Goal: Task Accomplishment & Management: Use online tool/utility

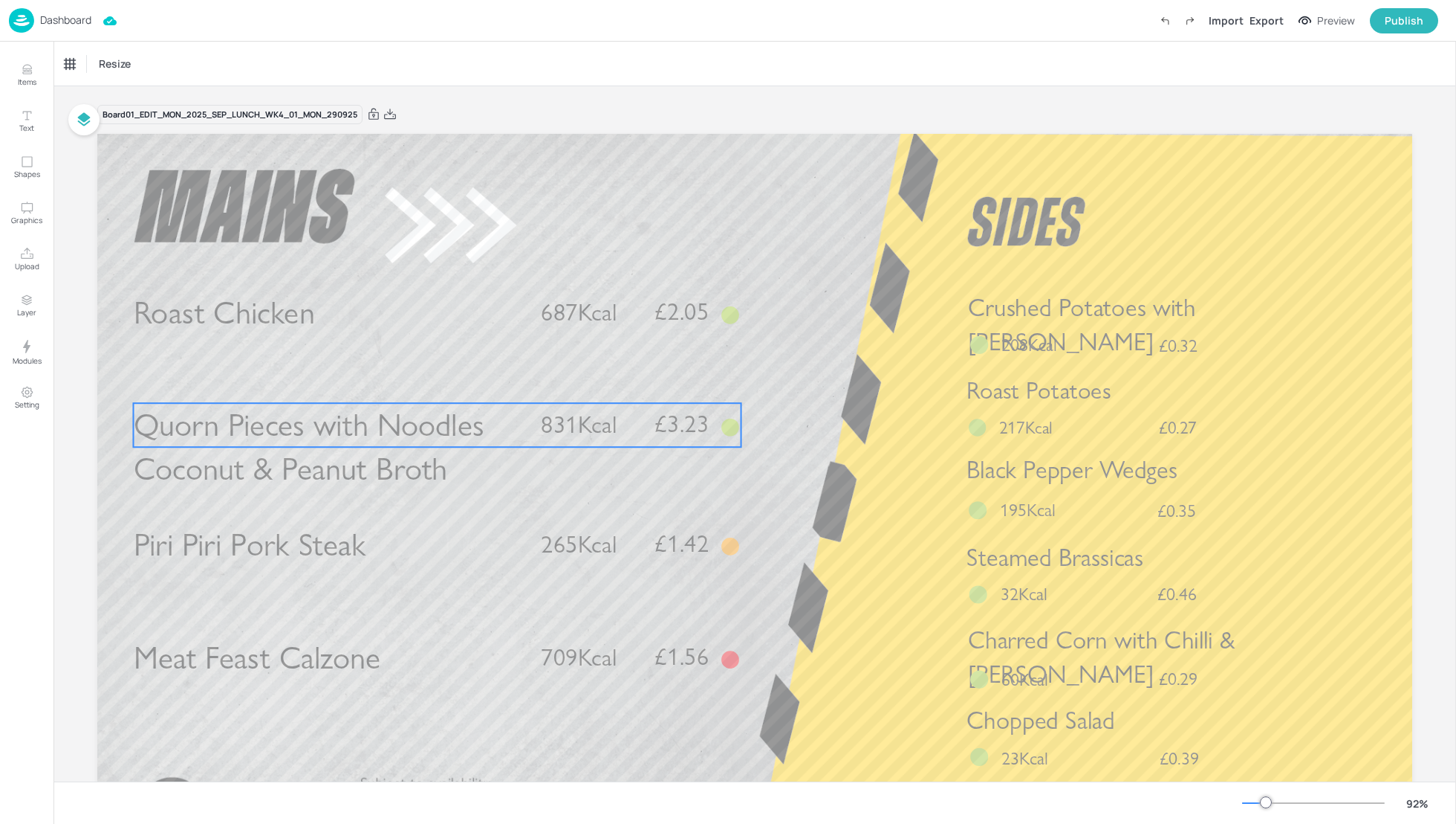
click at [269, 431] on span "Quorn Pieces with Noodles Coconut & Peanut Broth" at bounding box center [309, 447] width 351 height 83
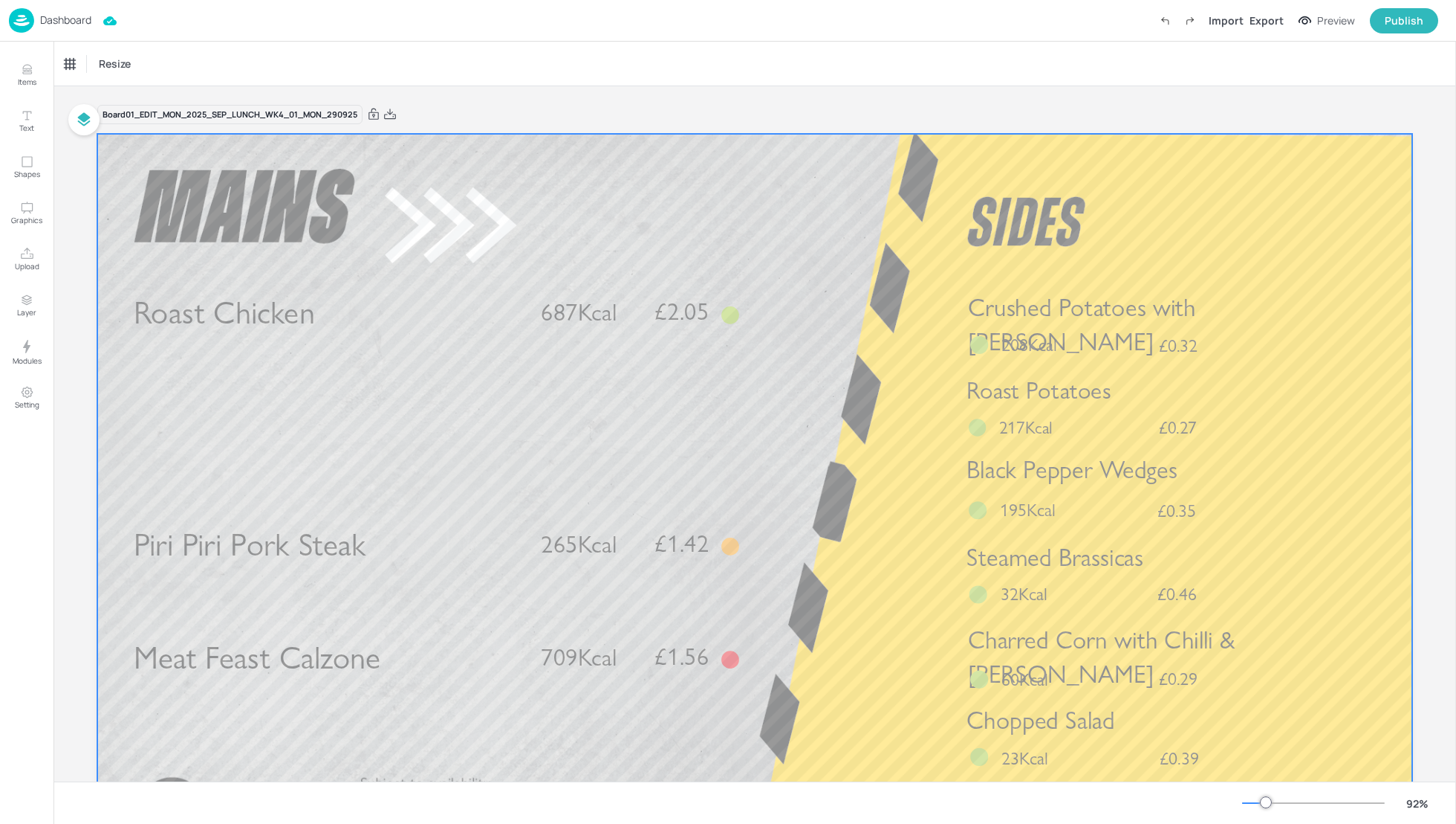
click at [302, 623] on div at bounding box center [755, 504] width 1315 height 740
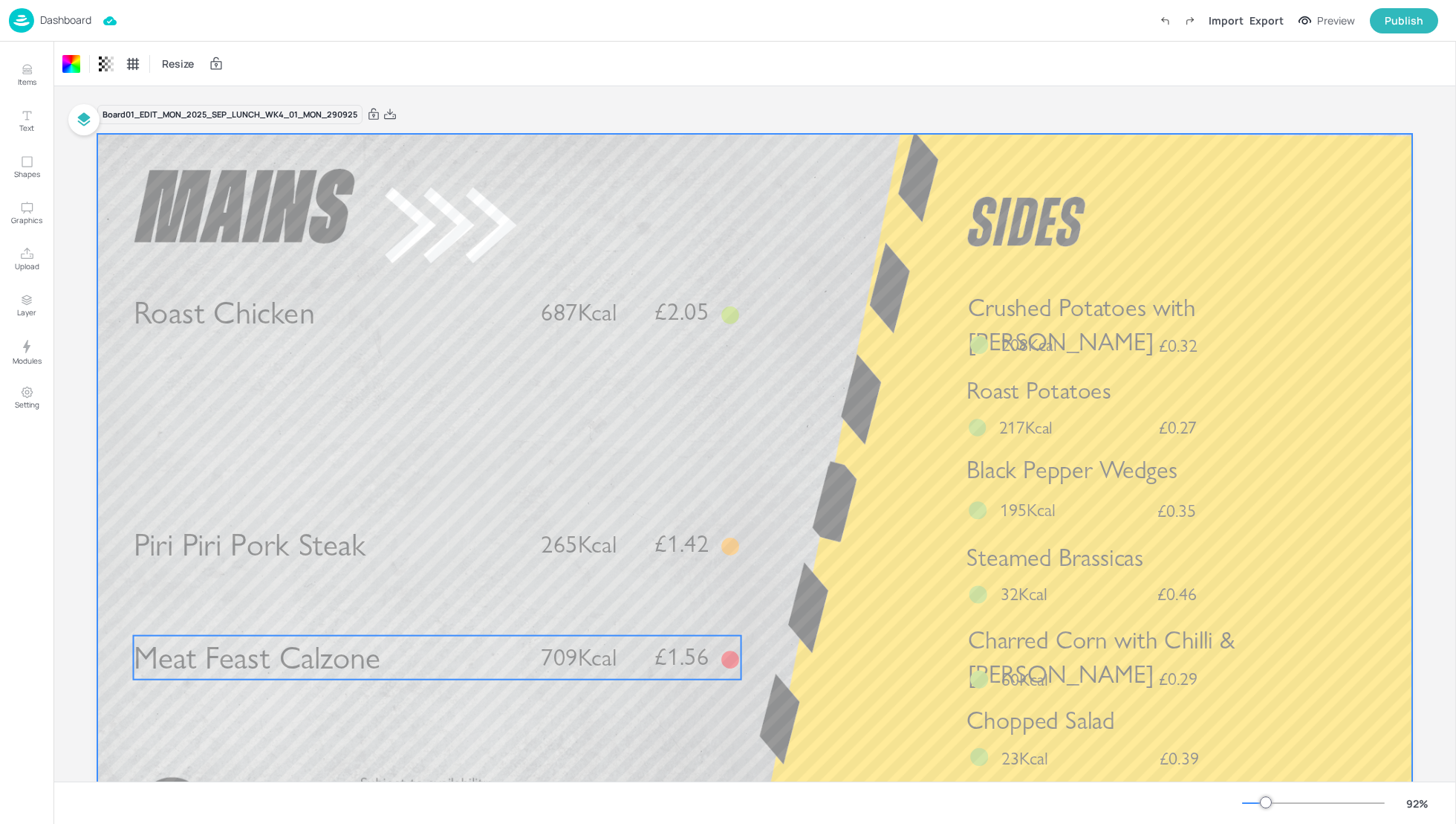
click at [316, 649] on span "Meat Feast Calzone" at bounding box center [256, 657] width 247 height 39
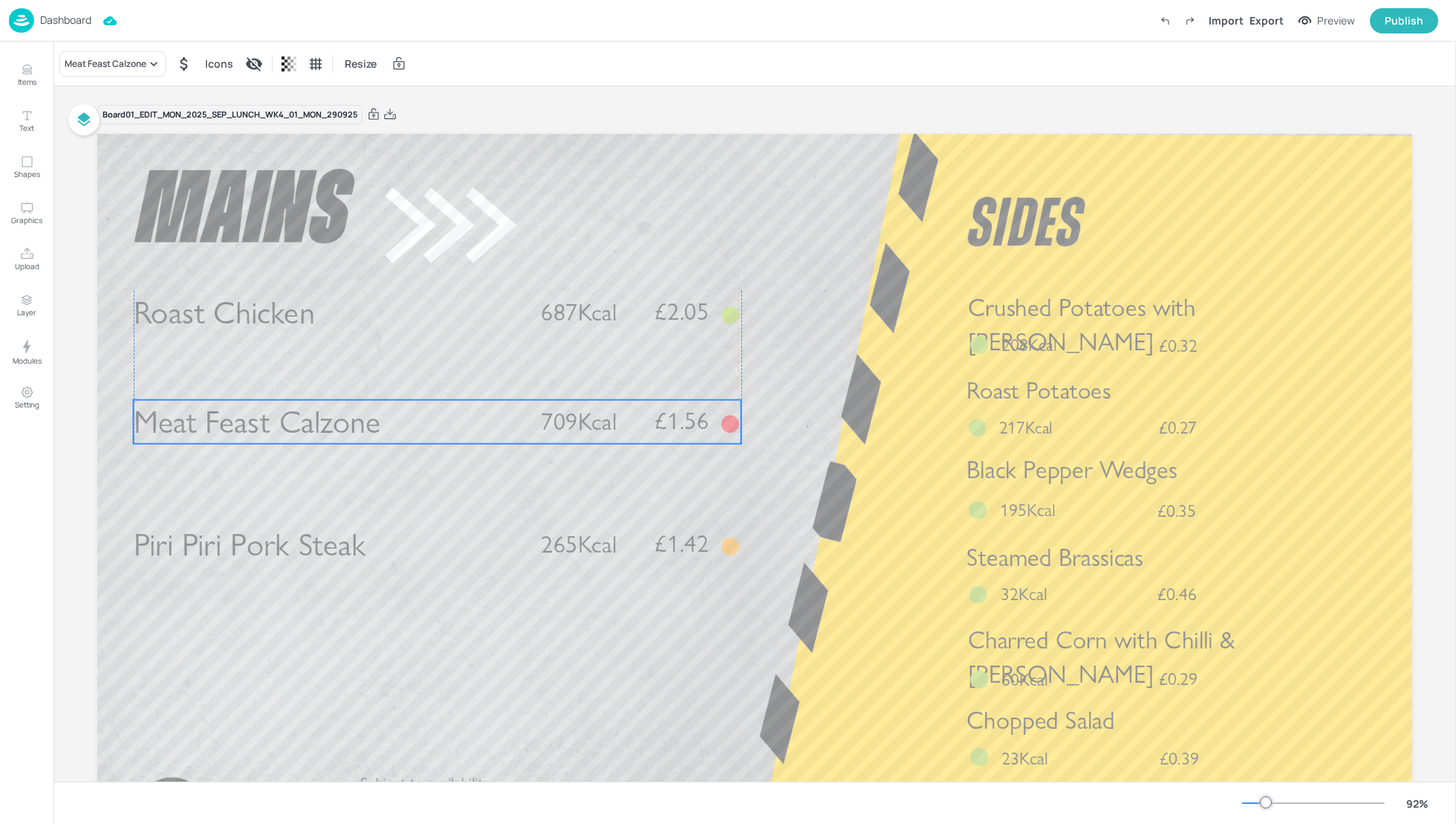
drag, startPoint x: 399, startPoint y: 662, endPoint x: 400, endPoint y: 427, distance: 235.0
click at [400, 427] on p "Meat Feast Calzone" at bounding box center [328, 421] width 389 height 44
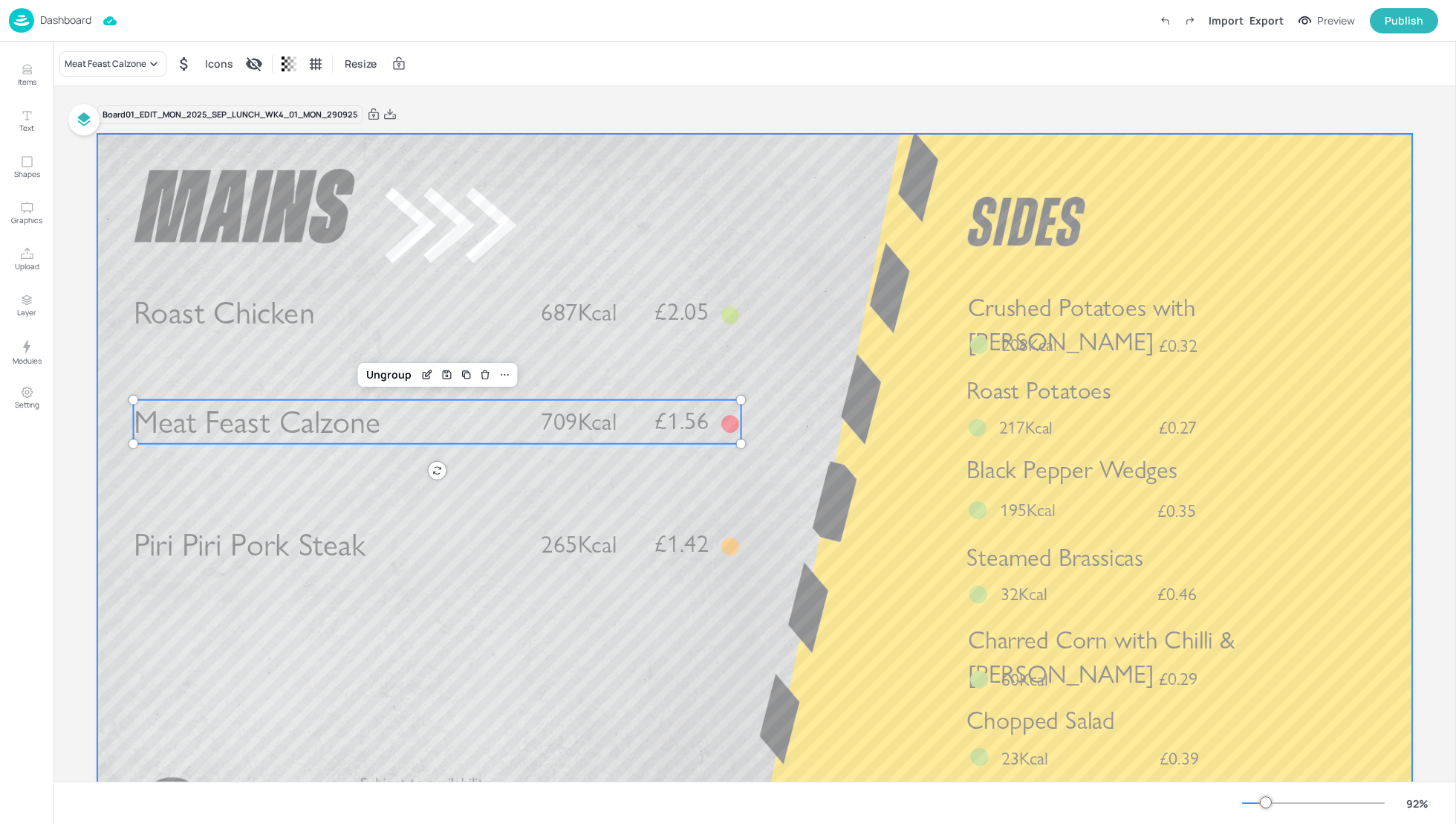
click at [848, 513] on div at bounding box center [755, 504] width 1315 height 740
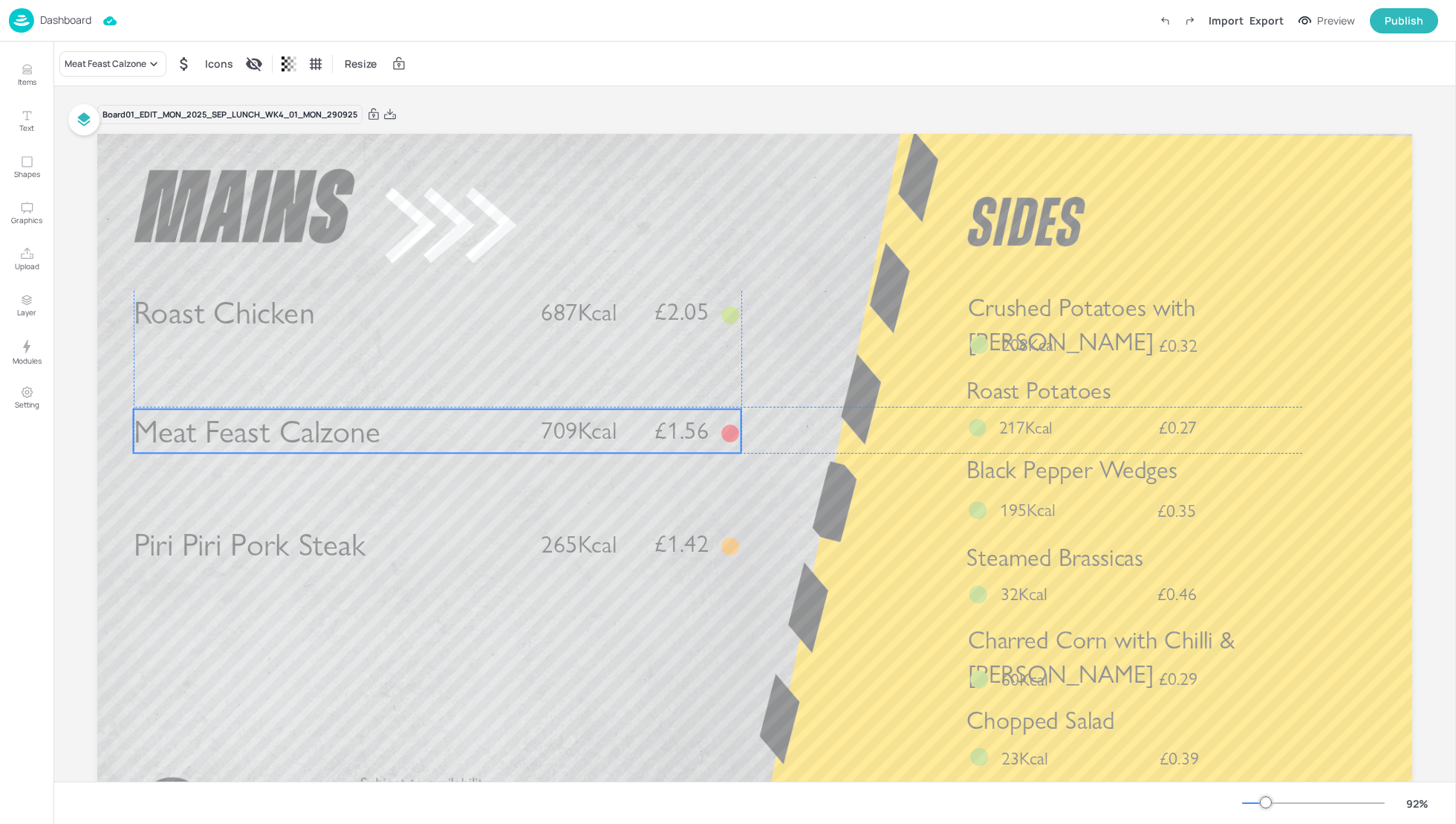
drag, startPoint x: 606, startPoint y: 433, endPoint x: 608, endPoint y: 441, distance: 8.2
click at [608, 441] on span "709Kcal" at bounding box center [579, 431] width 76 height 29
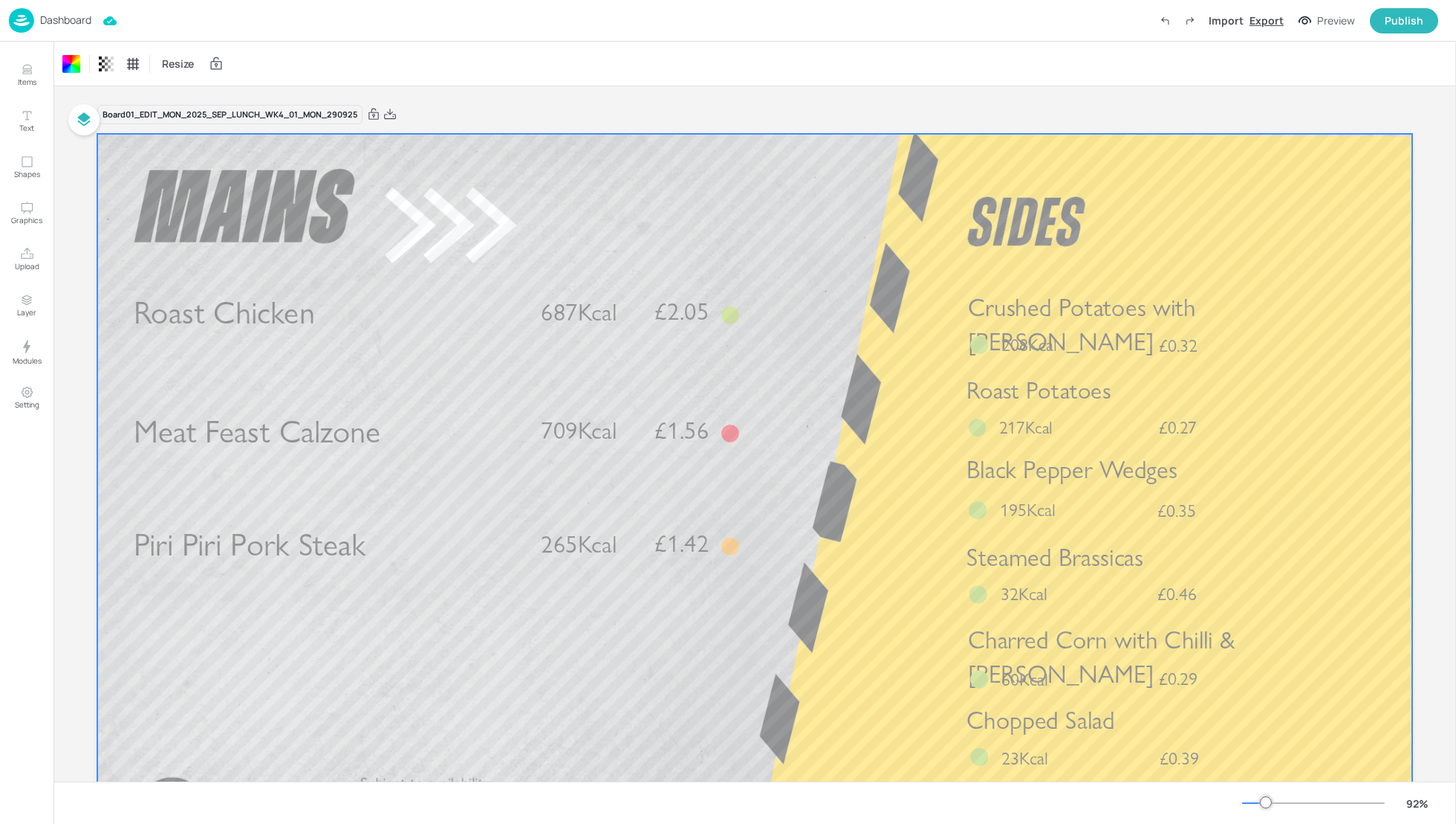
click at [1278, 23] on div "Export" at bounding box center [1267, 21] width 34 height 15
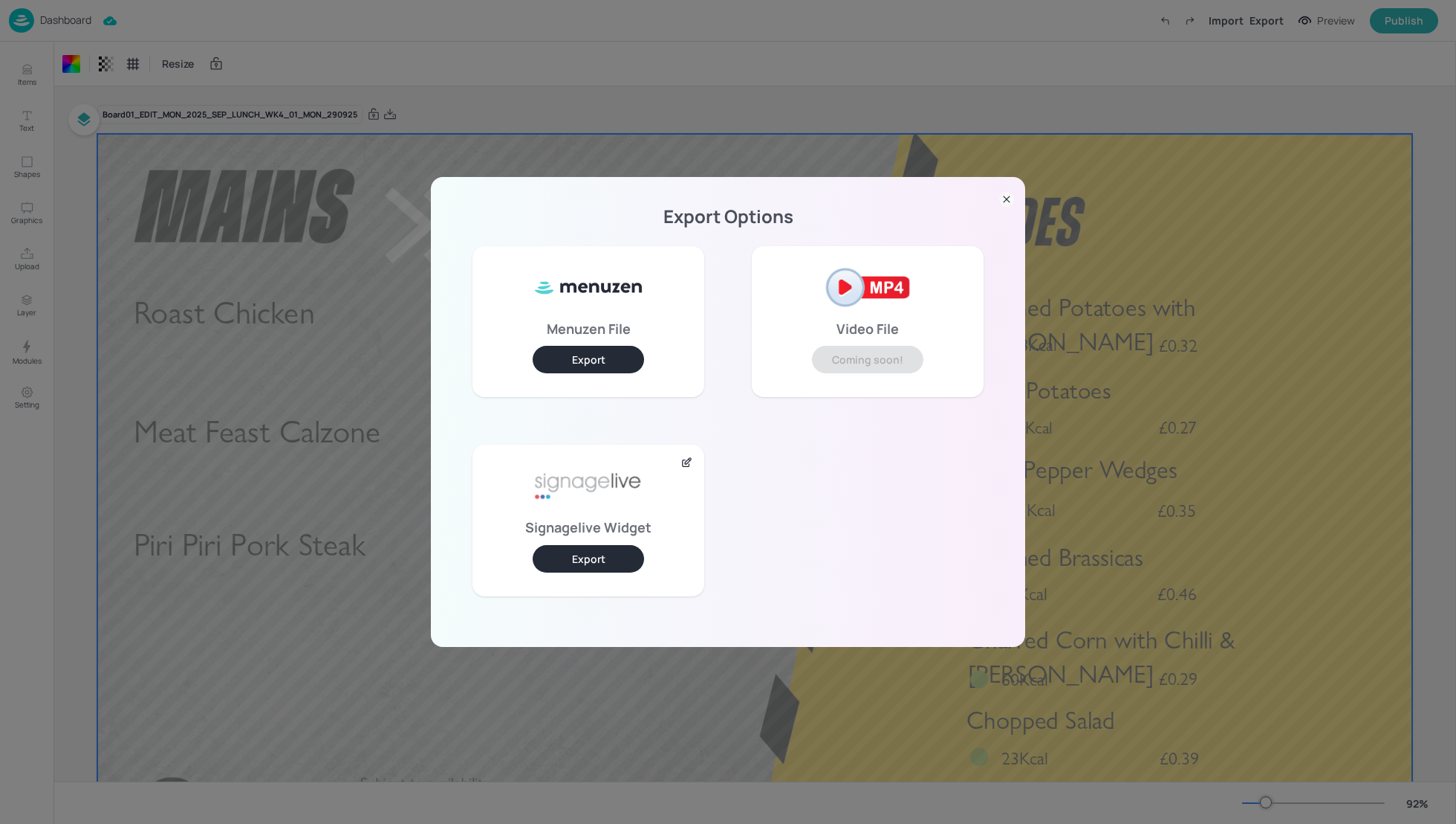
click at [604, 555] on button "Export" at bounding box center [589, 559] width 112 height 28
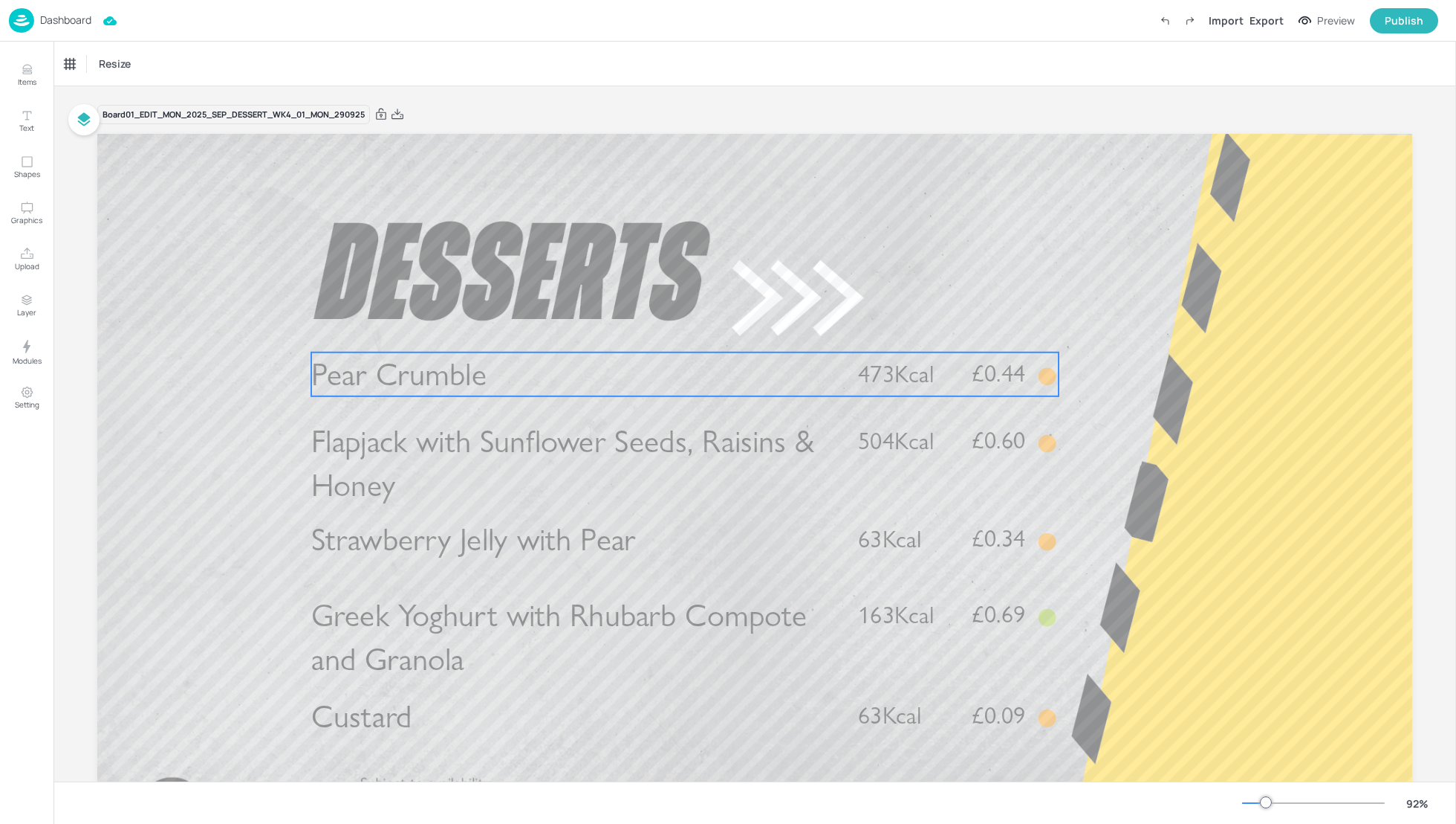
click at [435, 381] on span "Pear Crumble" at bounding box center [399, 374] width 176 height 39
click at [92, 62] on div "Pear Crumble" at bounding box center [93, 64] width 58 height 14
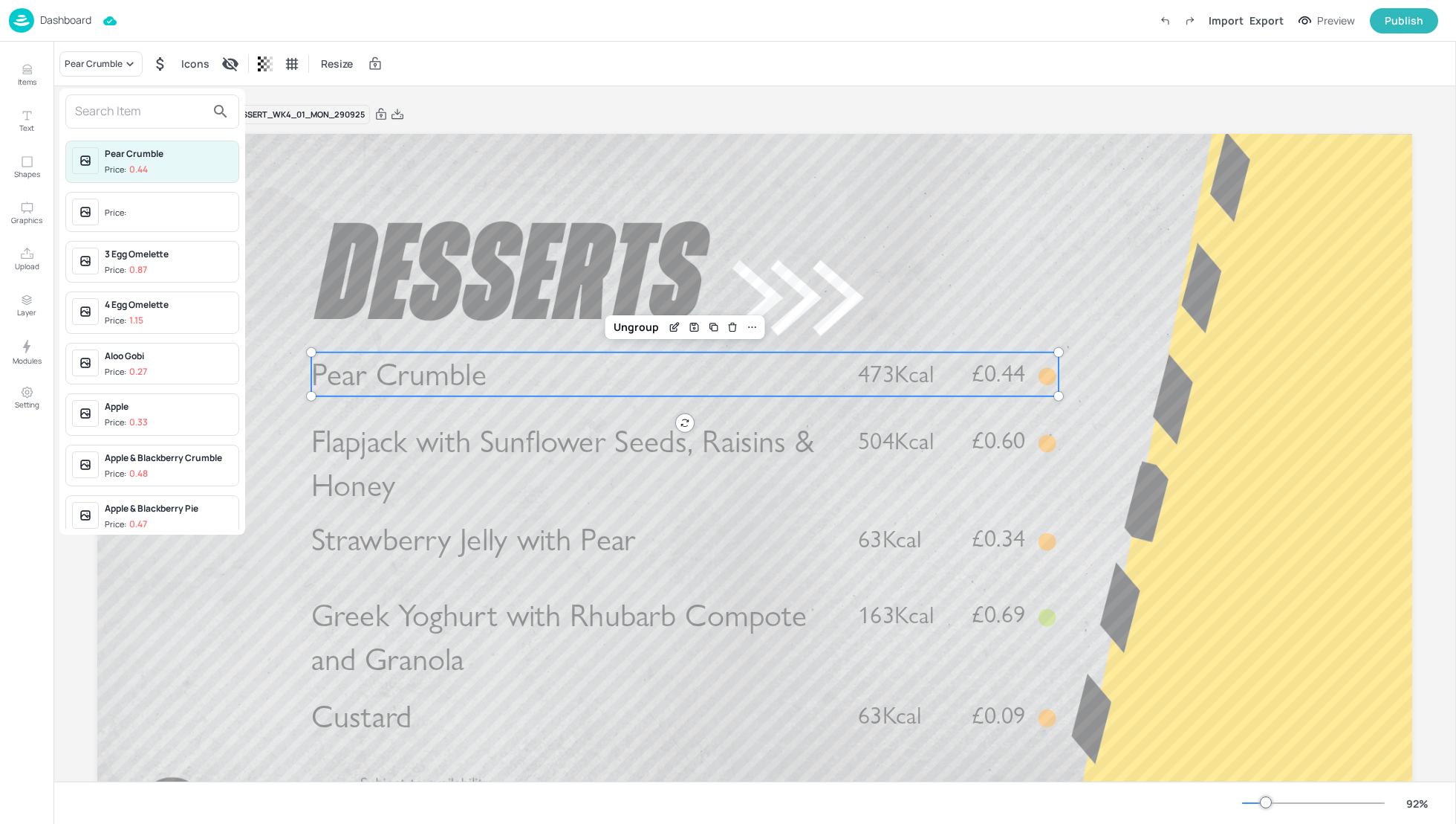
click at [106, 121] on input "text" at bounding box center [140, 112] width 131 height 24
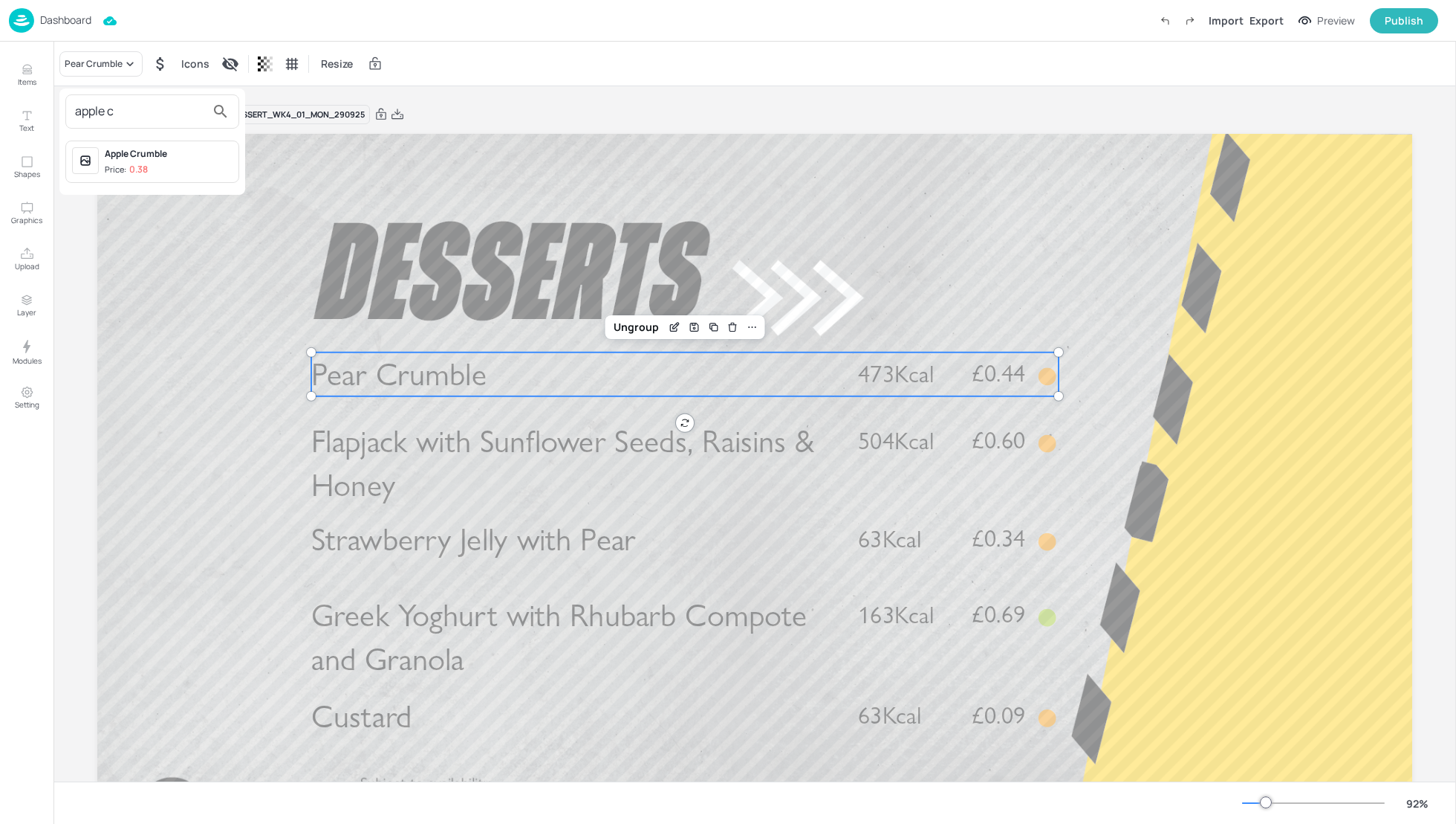
type input "apple c"
click at [125, 161] on div "Apple Crumble Price: 0.38" at bounding box center [169, 162] width 127 height 29
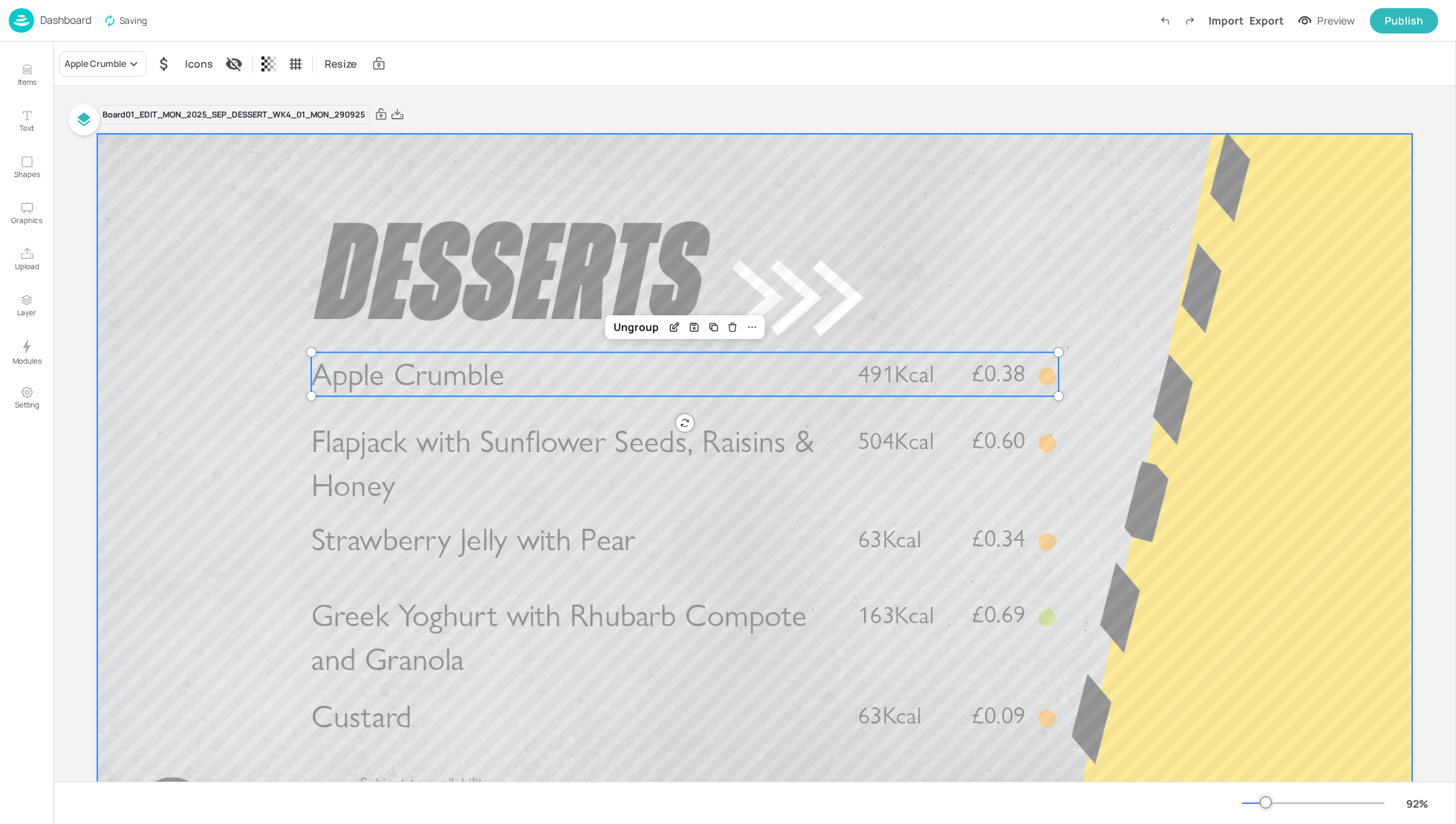
click at [213, 368] on div at bounding box center [755, 504] width 1315 height 740
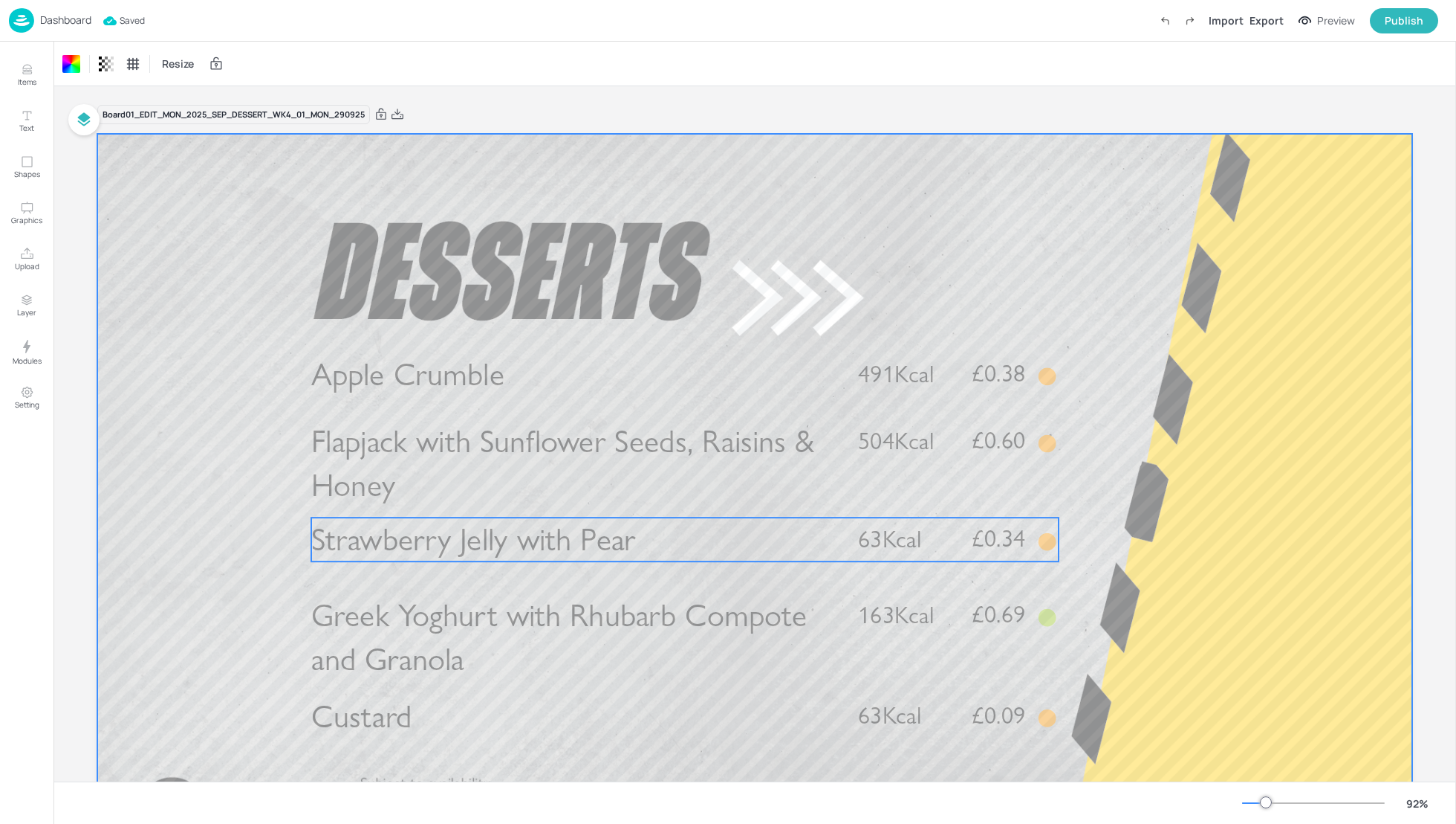
click at [470, 541] on span "Strawberry Jelly with Pear" at bounding box center [473, 539] width 324 height 39
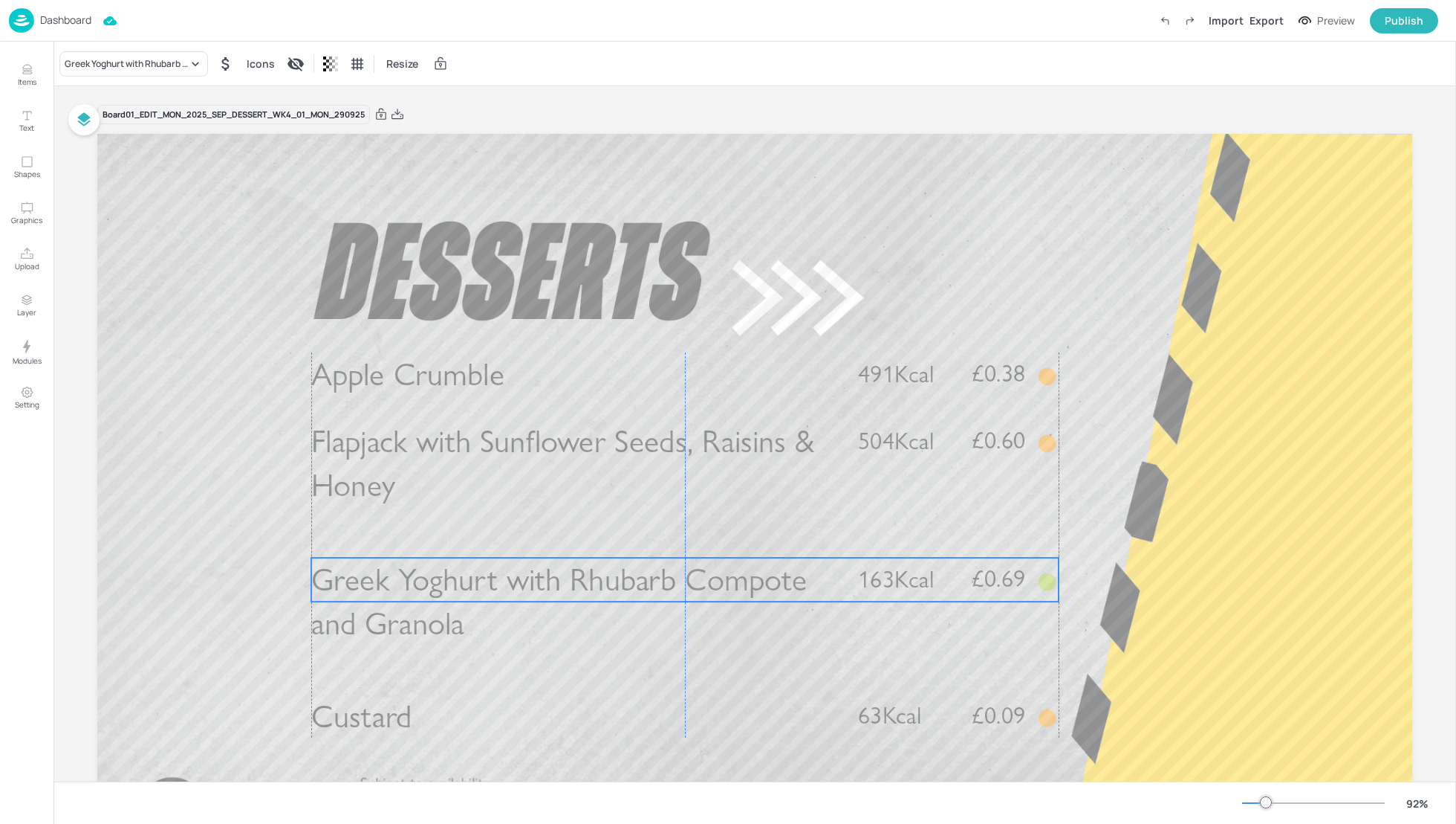
drag, startPoint x: 453, startPoint y: 607, endPoint x: 454, endPoint y: 572, distance: 35.0
click at [453, 571] on span "Greek Yoghurt with Rhubarb Compote and Granola" at bounding box center [559, 602] width 496 height 83
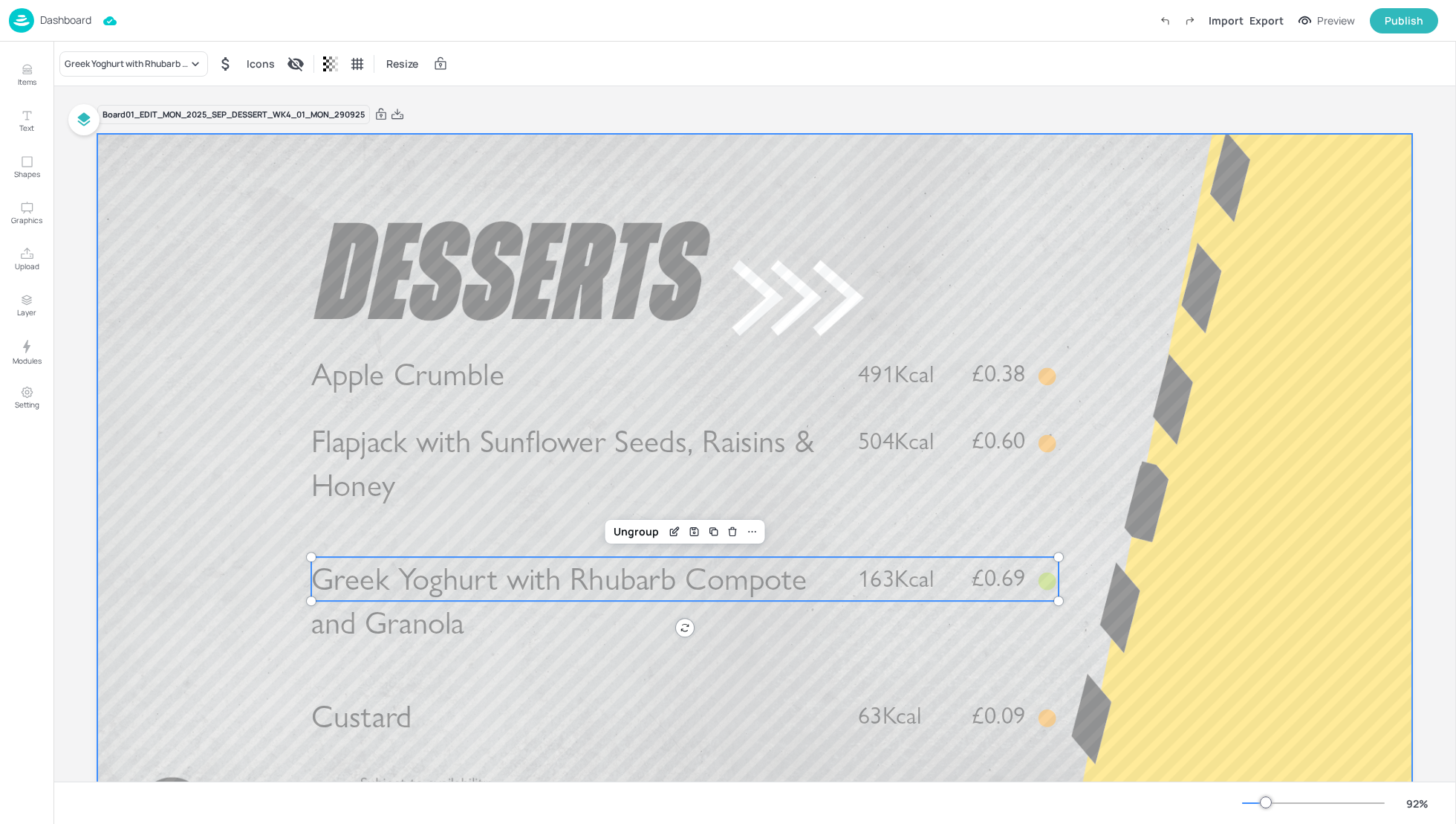
click at [215, 593] on div at bounding box center [755, 504] width 1315 height 740
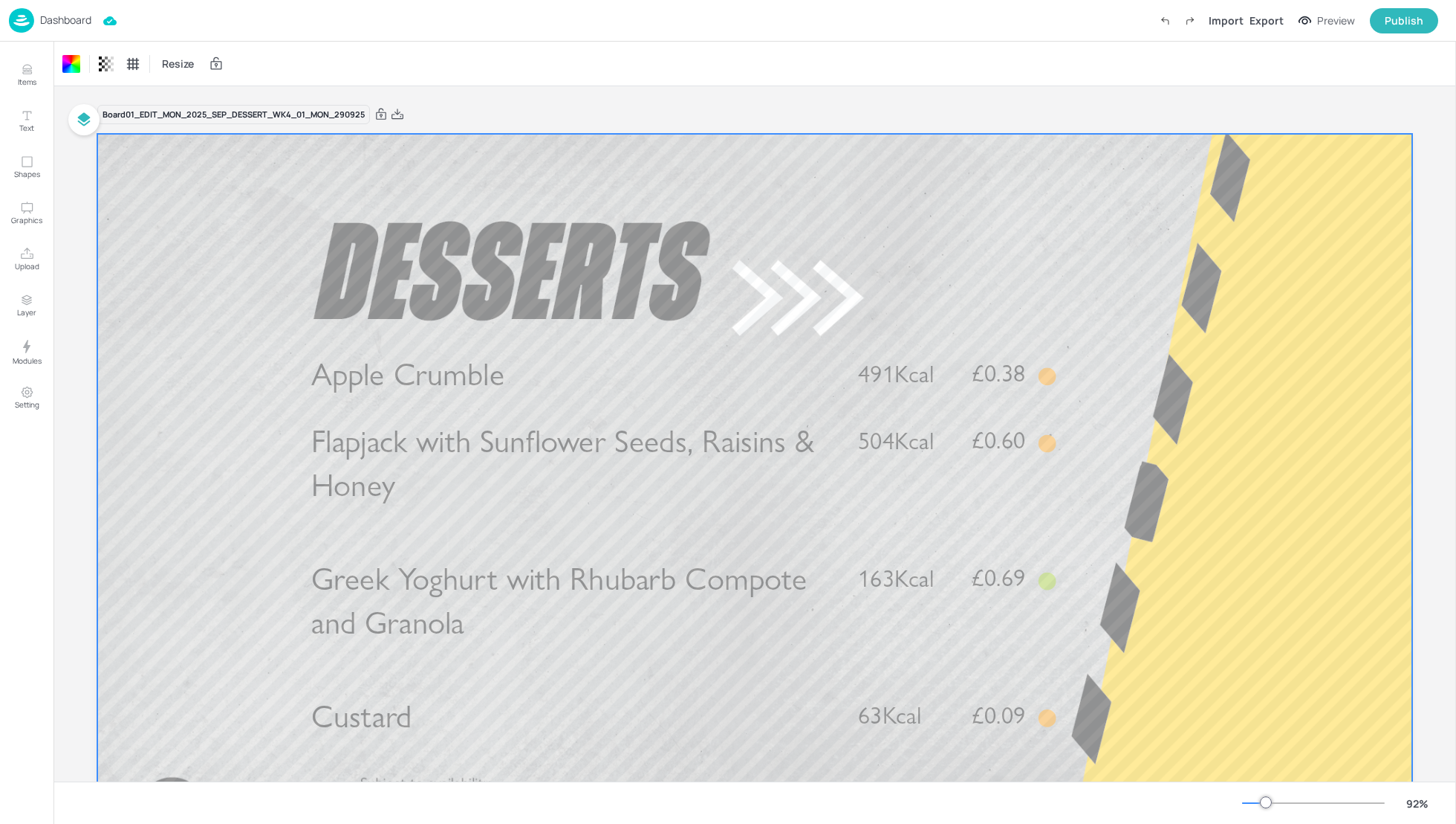
scroll to position [40, 0]
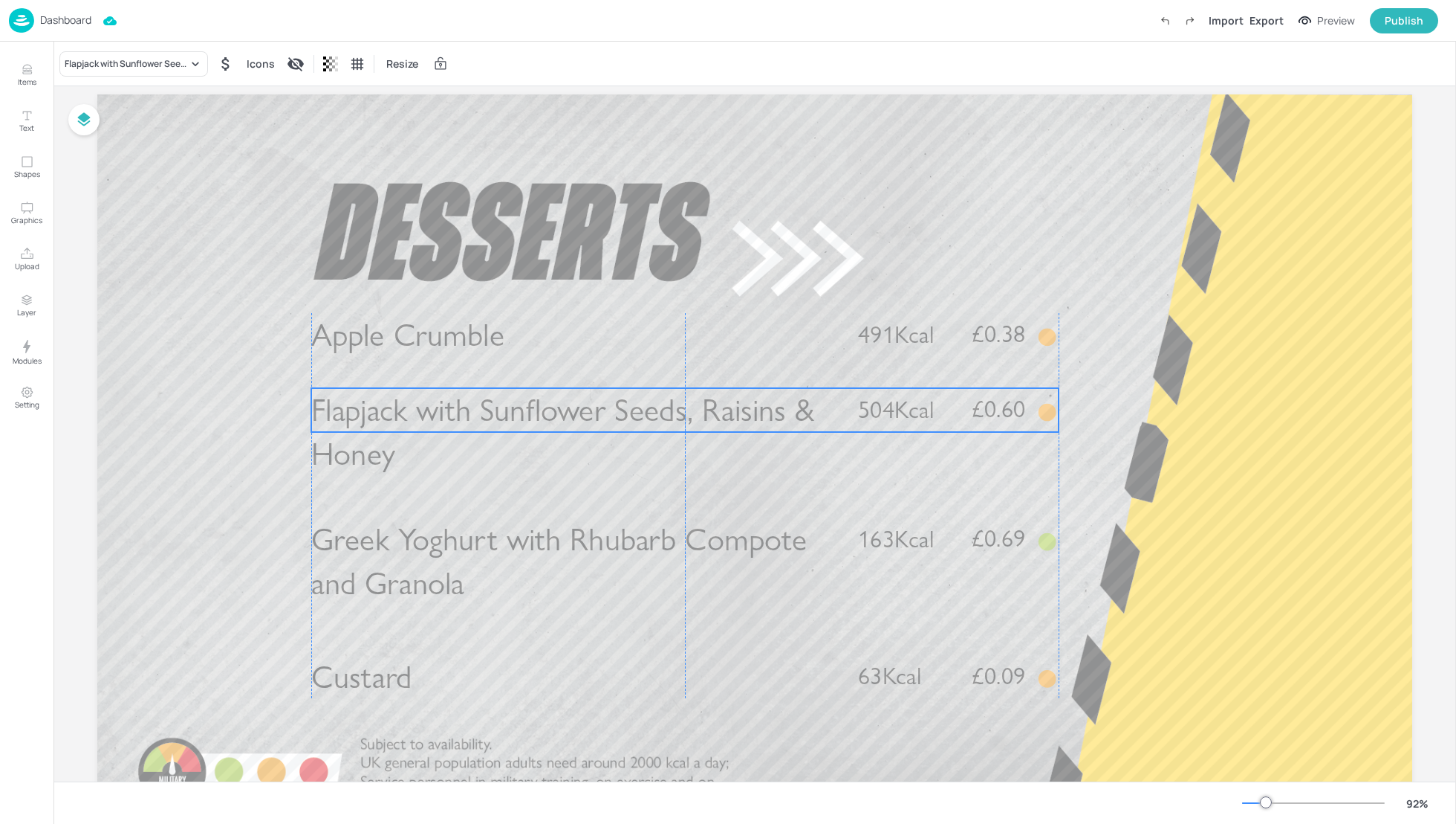
drag, startPoint x: 343, startPoint y: 407, endPoint x: 343, endPoint y: 416, distance: 9.0
click at [343, 416] on span "Flapjack with Sunflower Seeds, Raisins & Honey" at bounding box center [563, 432] width 503 height 83
click at [401, 417] on span "Flapjack with Sunflower Seeds, Raisins & Honey" at bounding box center [563, 436] width 503 height 83
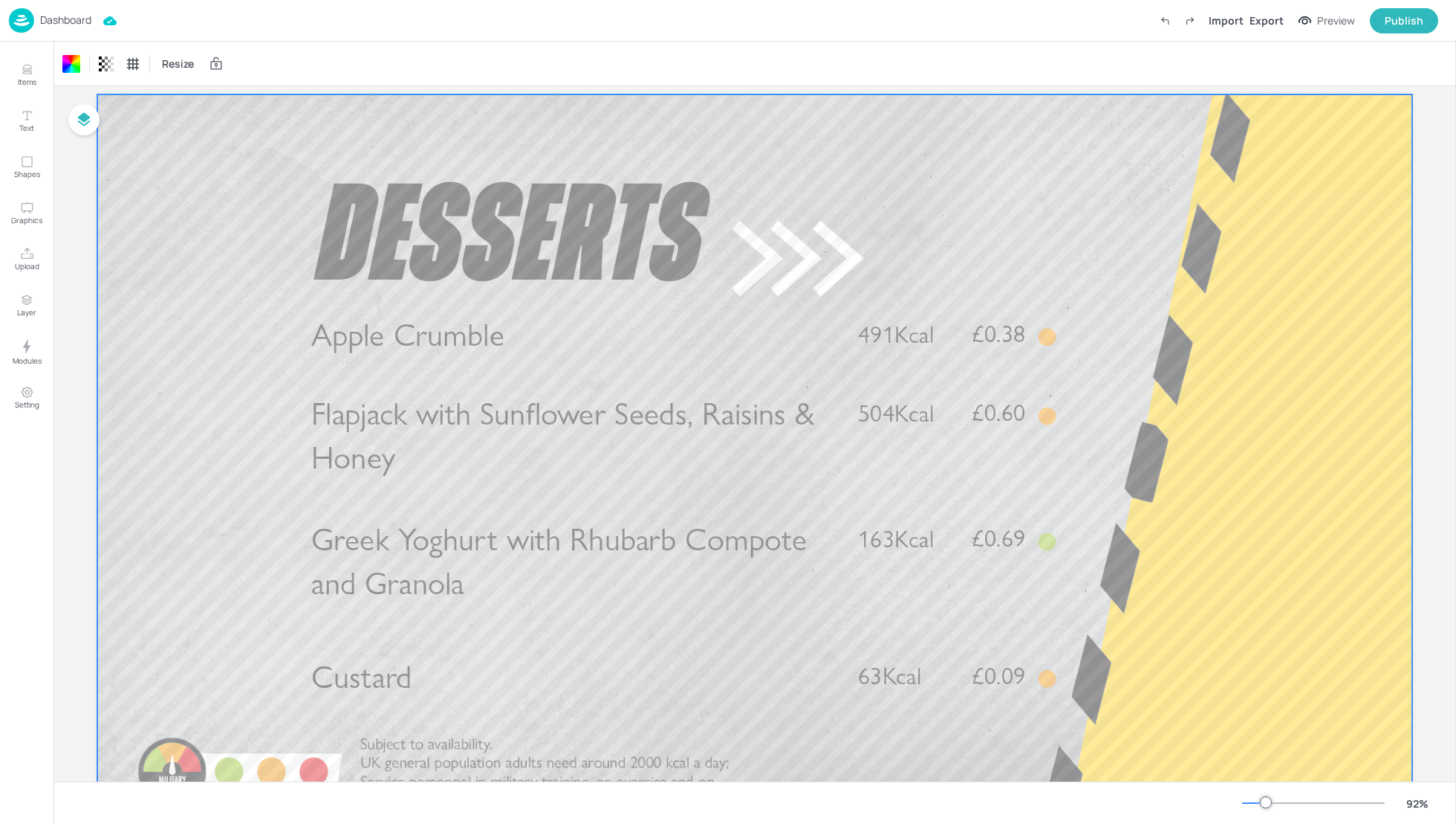
click at [218, 436] on div at bounding box center [755, 465] width 1315 height 740
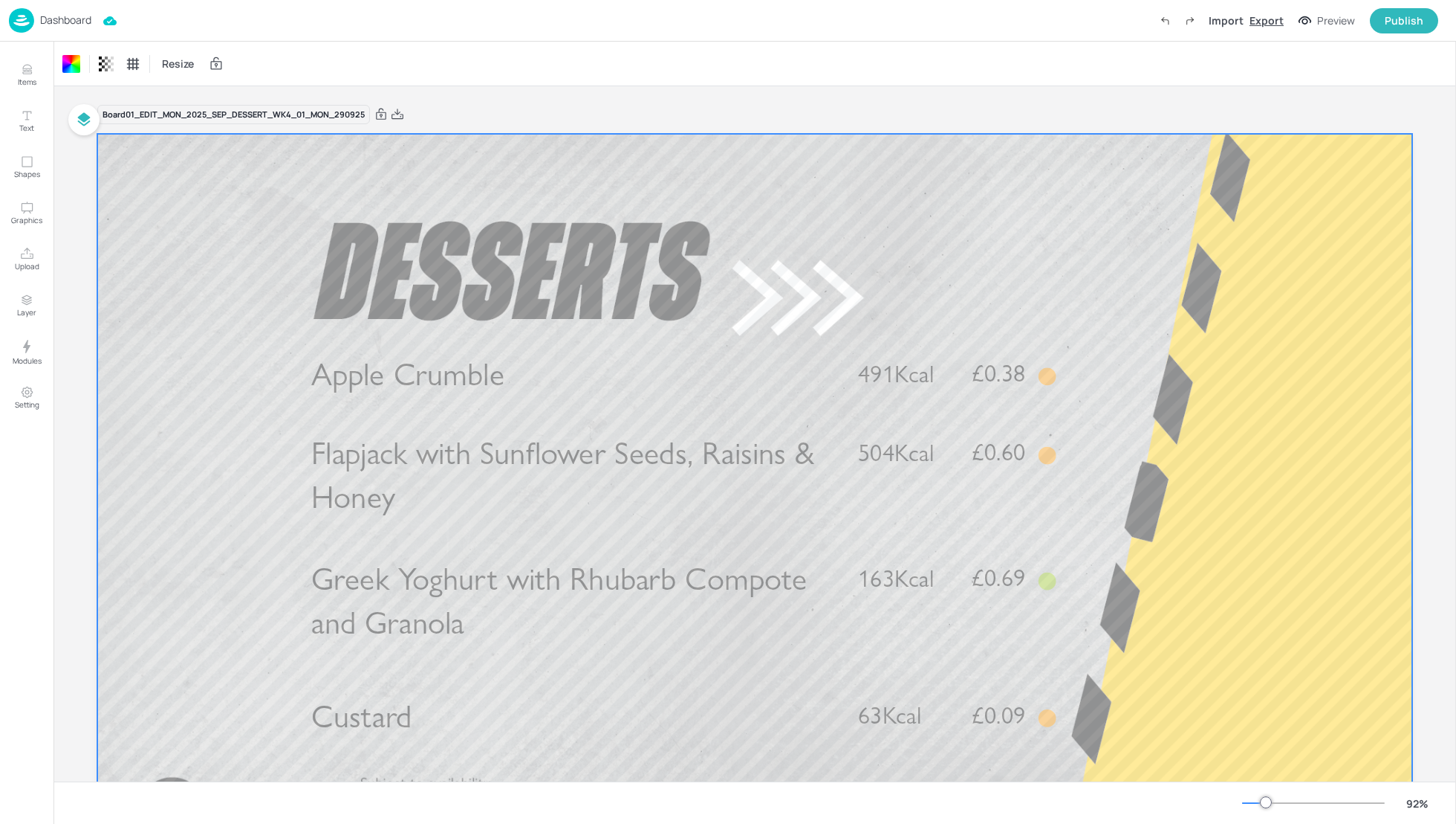
click at [1278, 24] on div "Export" at bounding box center [1267, 21] width 34 height 15
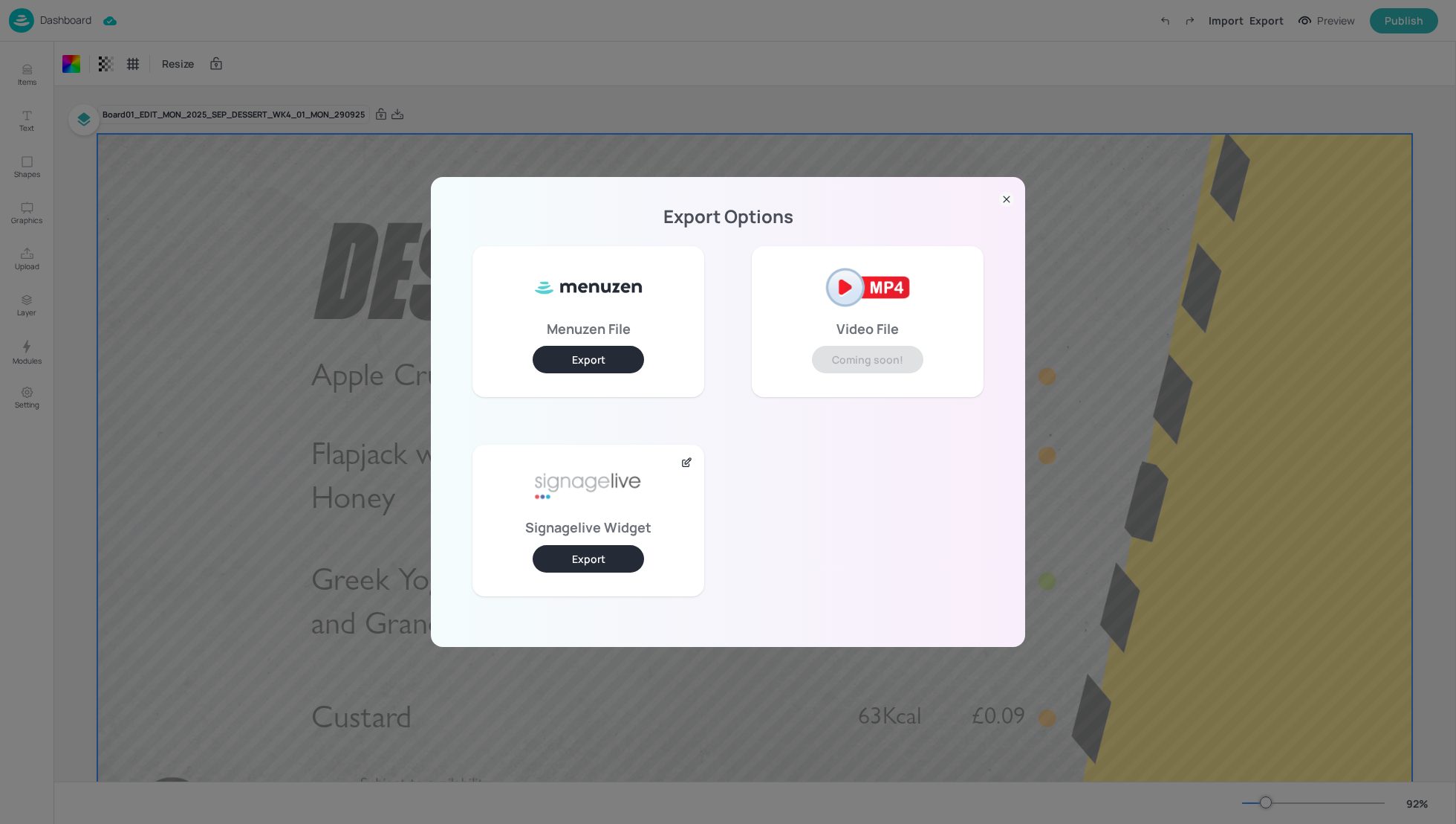
click at [560, 561] on button "Export" at bounding box center [589, 559] width 112 height 28
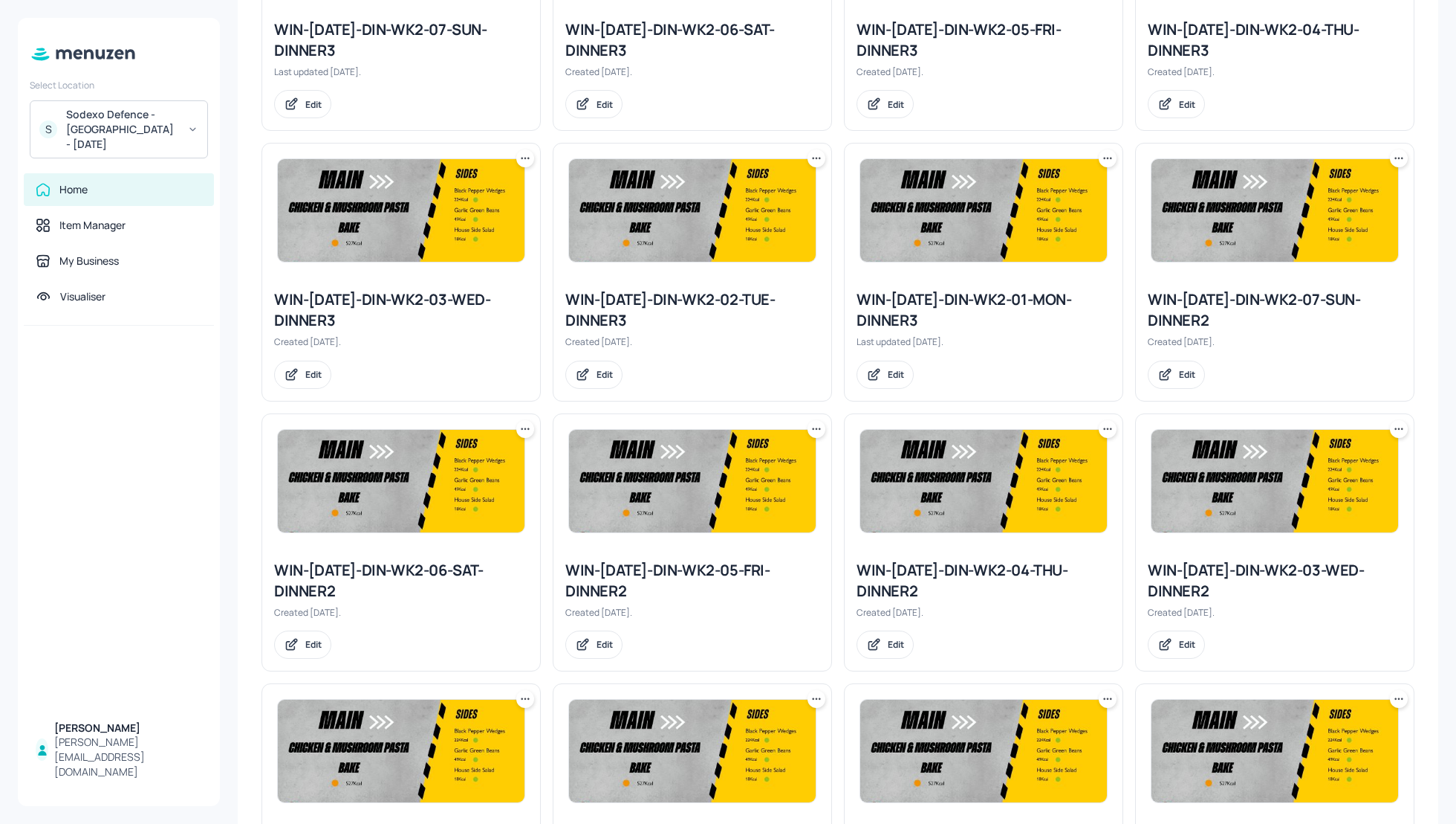
scroll to position [554, 0]
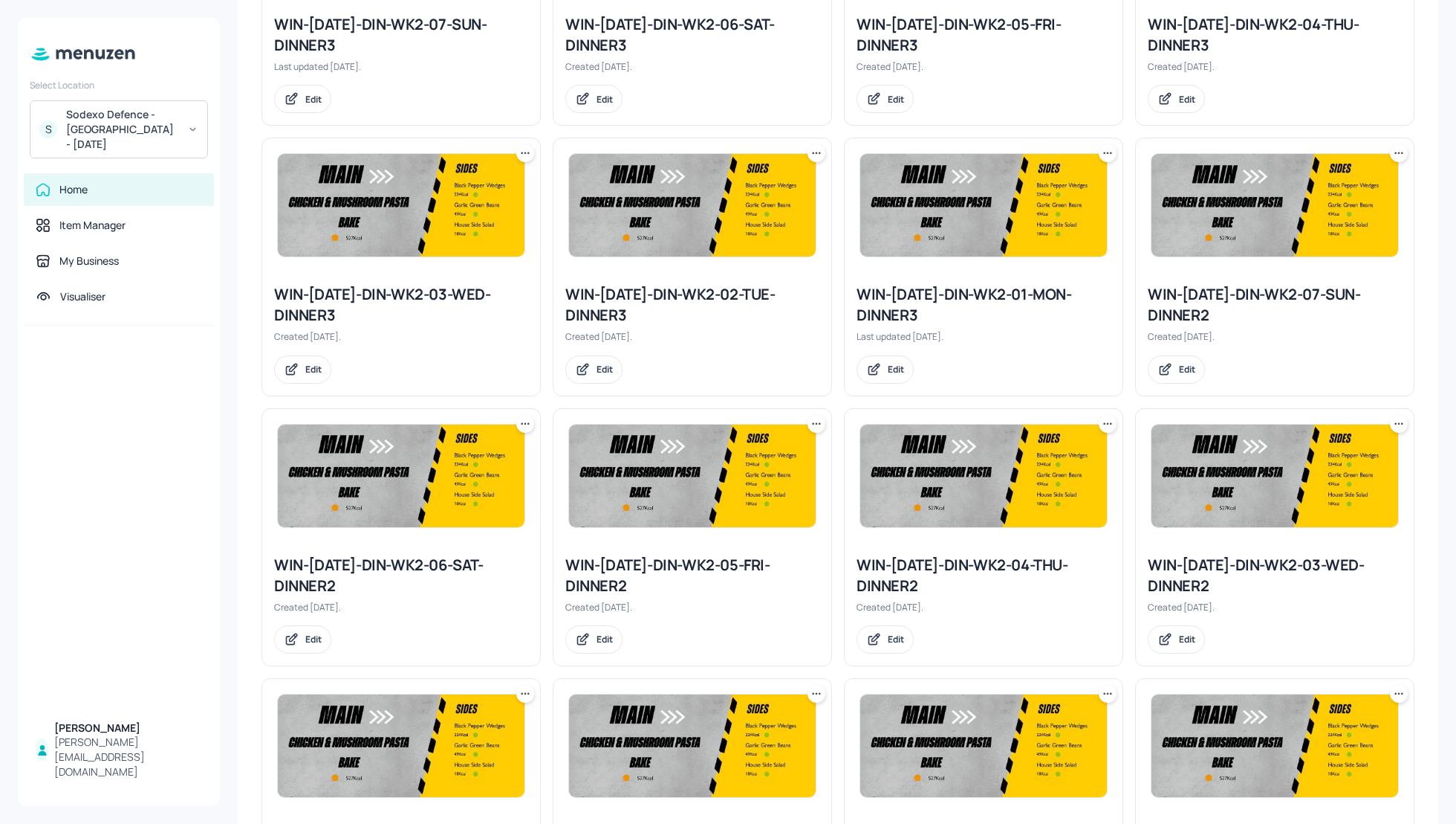
click at [944, 299] on div "WIN-2025-SEP-2-DIN-WK2-01-MON-DINNER3" at bounding box center [983, 305] width 254 height 41
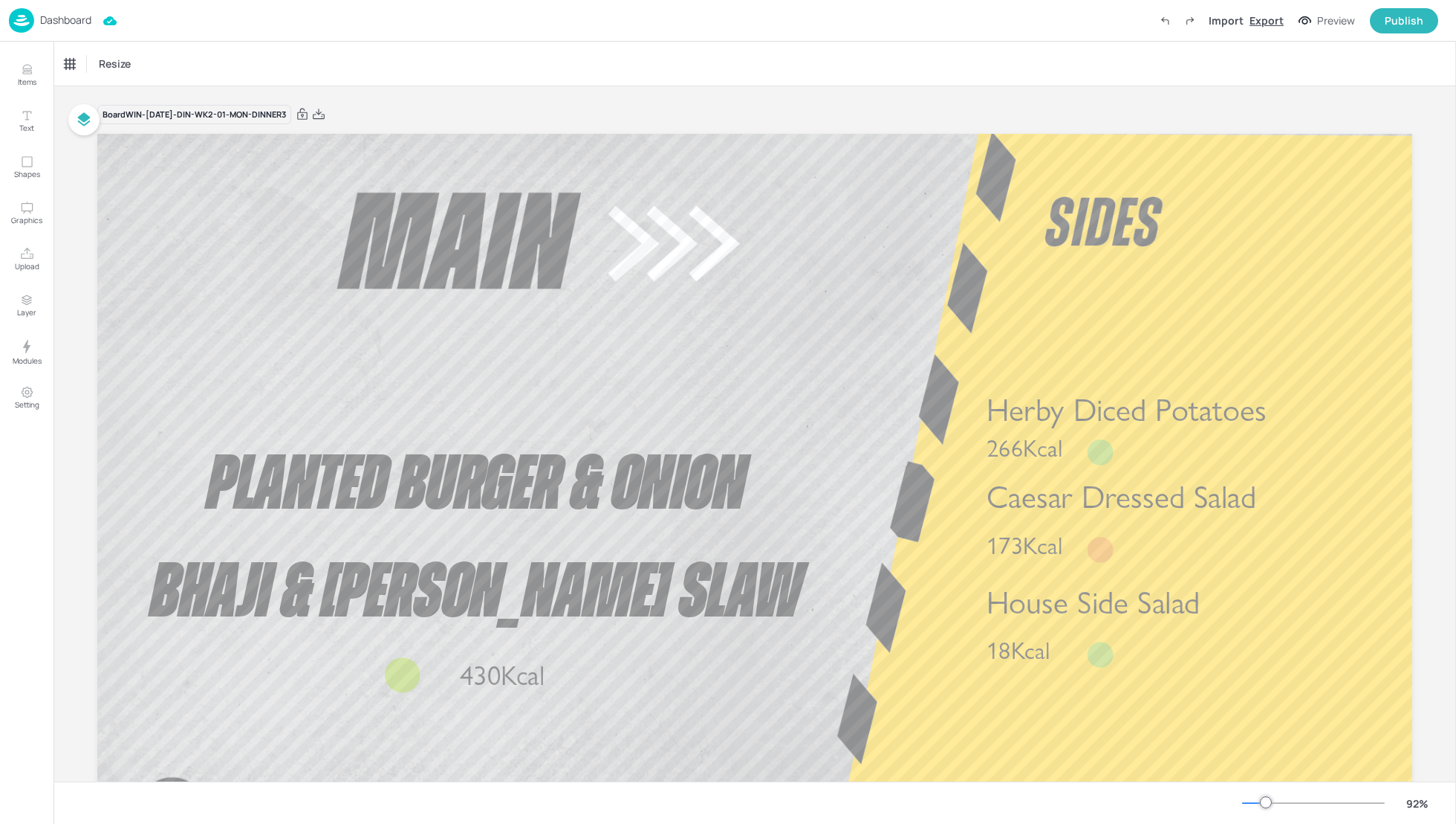
click at [1264, 22] on div "Export" at bounding box center [1267, 21] width 34 height 15
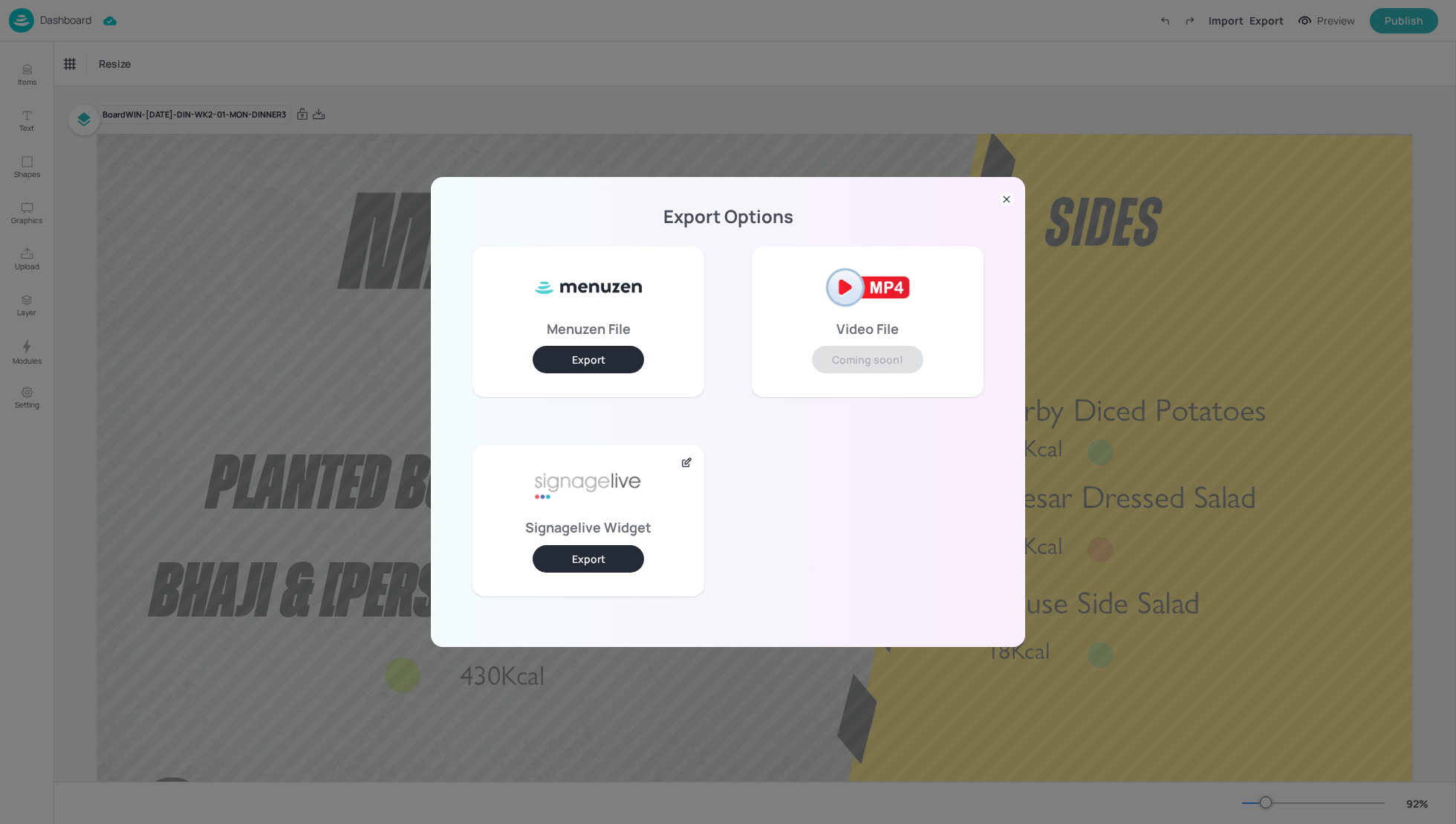
click at [599, 555] on button "Export" at bounding box center [589, 559] width 112 height 28
